Goal: Information Seeking & Learning: Learn about a topic

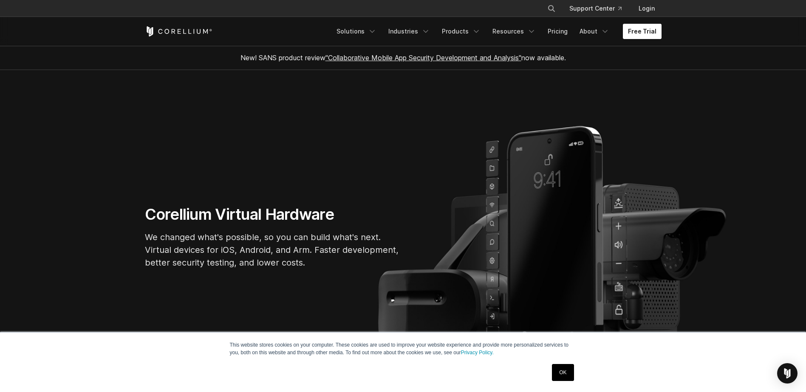
click at [657, 30] on link "Free Trial" at bounding box center [642, 31] width 39 height 15
click at [563, 32] on link "Pricing" at bounding box center [557, 31] width 30 height 15
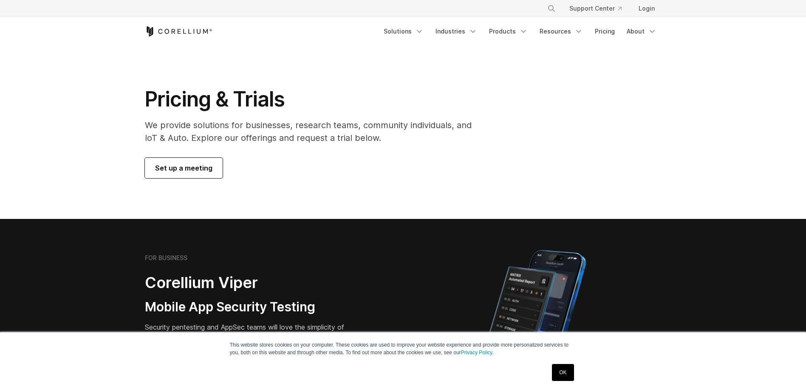
click at [614, 30] on link "Pricing" at bounding box center [605, 31] width 30 height 15
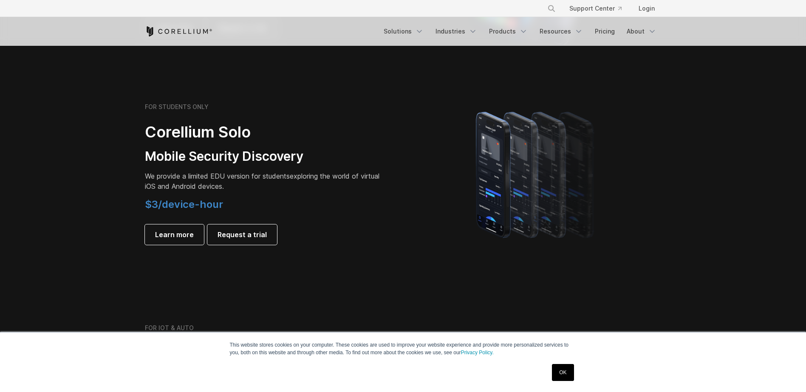
scroll to position [637, 0]
